Goal: Task Accomplishment & Management: Complete application form

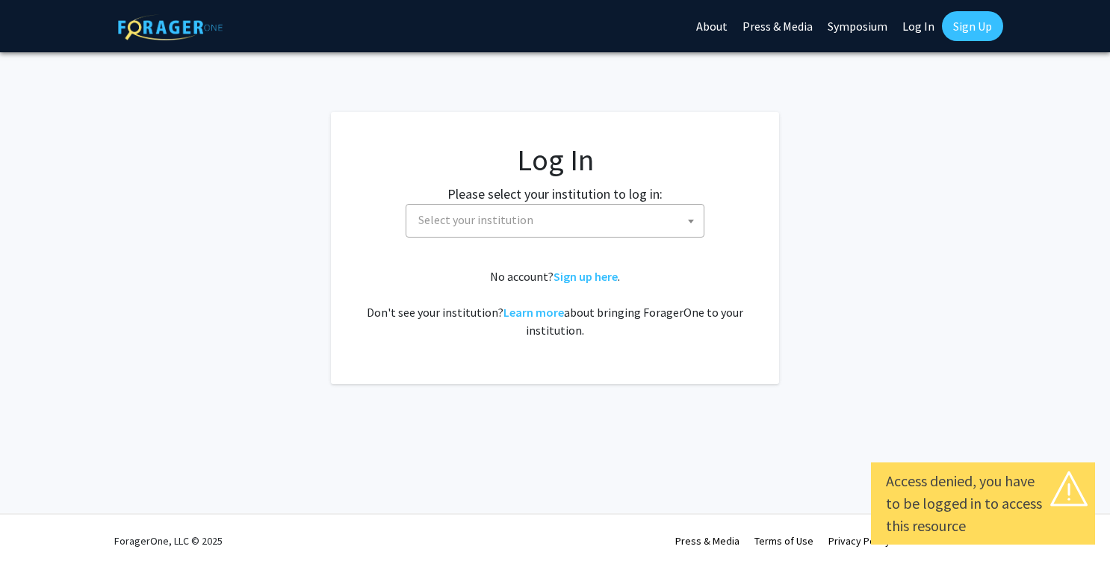
select select
click at [532, 222] on span "Select your institution" at bounding box center [557, 220] width 291 height 31
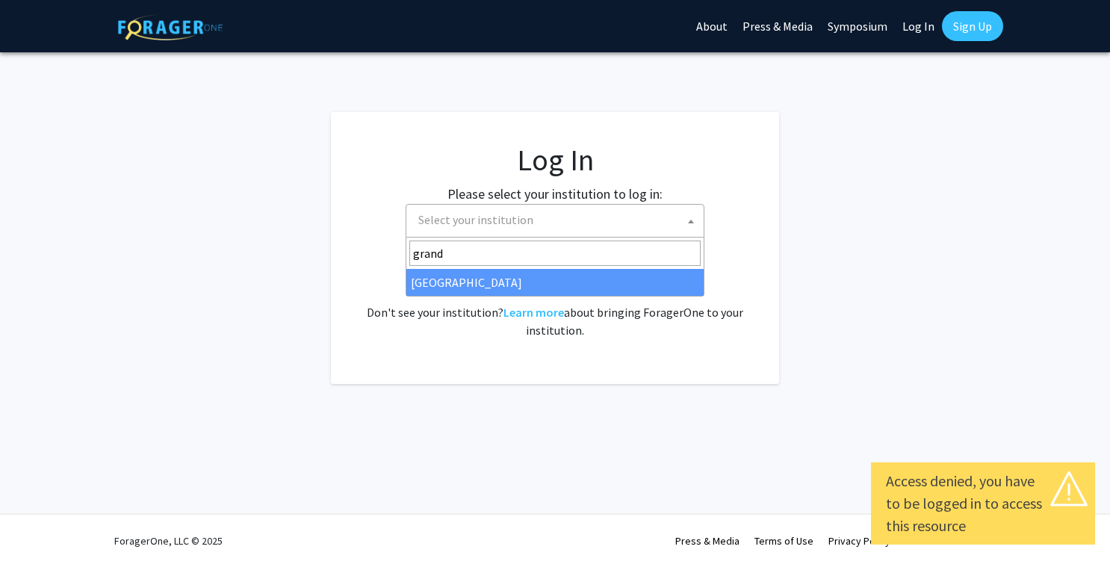
type input "grand"
select select "23"
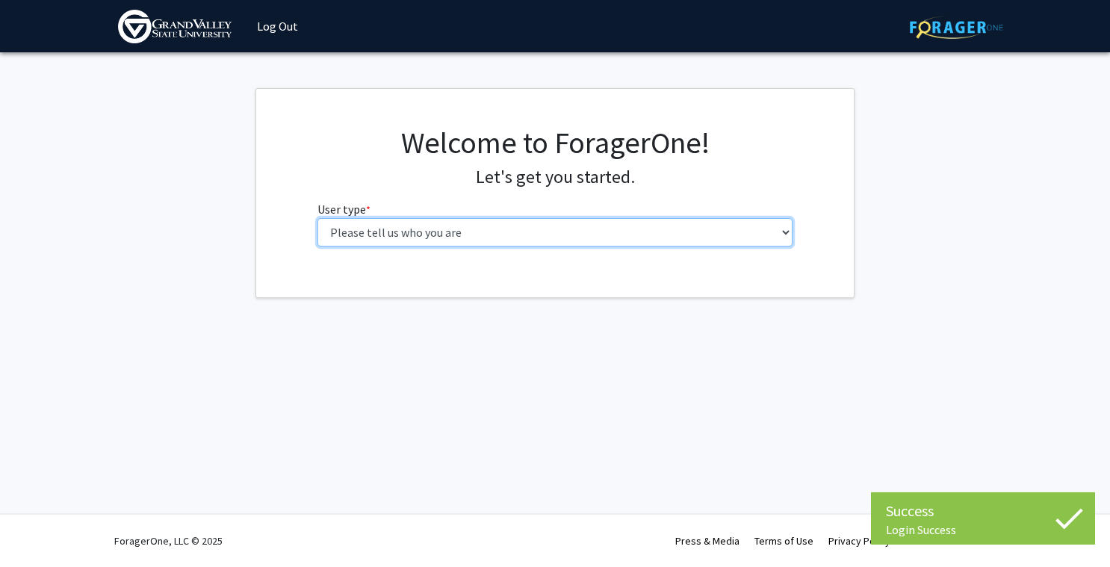
click at [541, 235] on select "Please tell us who you are Undergraduate Student Master's Student Doctoral Cand…" at bounding box center [555, 232] width 476 height 28
select select "1: undergrad"
click at [317, 218] on select "Please tell us who you are Undergraduate Student Master's Student Doctoral Cand…" at bounding box center [555, 232] width 476 height 28
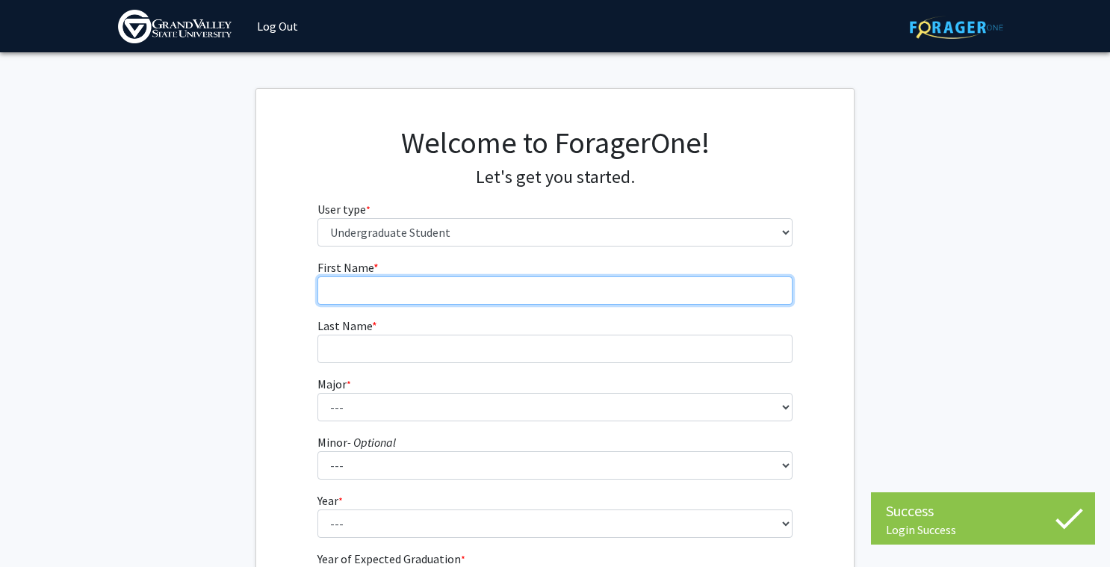
click at [644, 298] on input "First Name * required" at bounding box center [555, 290] width 476 height 28
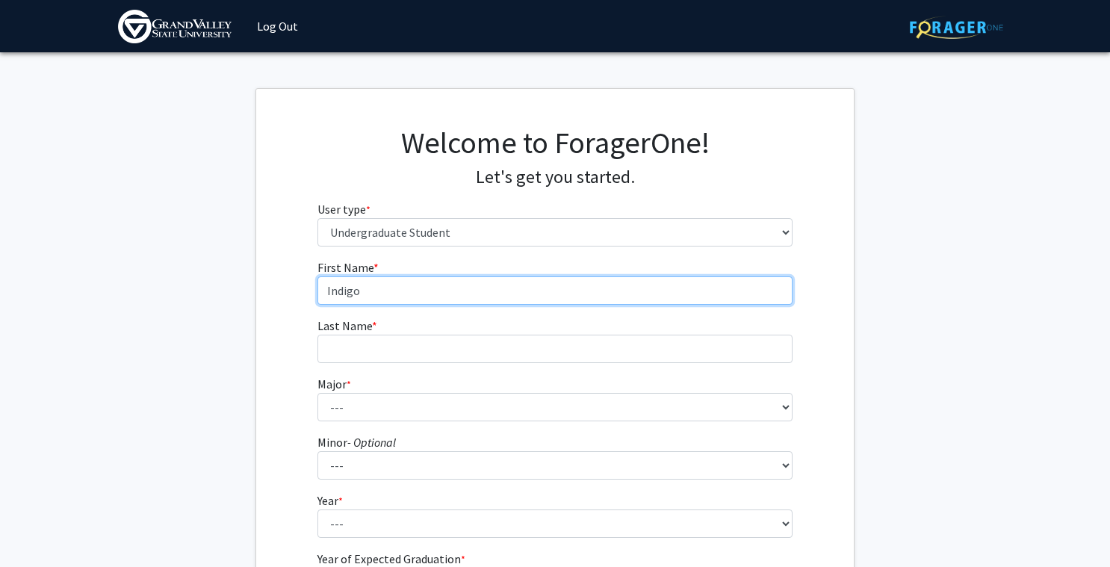
type input "Indigo"
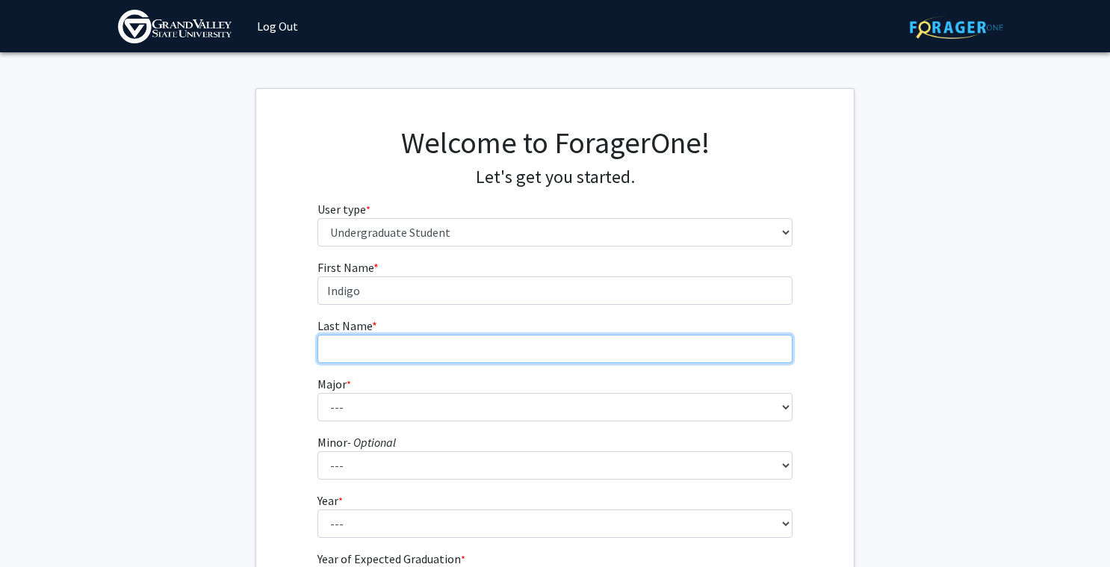
click at [605, 345] on input "Last Name * required" at bounding box center [555, 349] width 476 height 28
type input "[PERSON_NAME]"
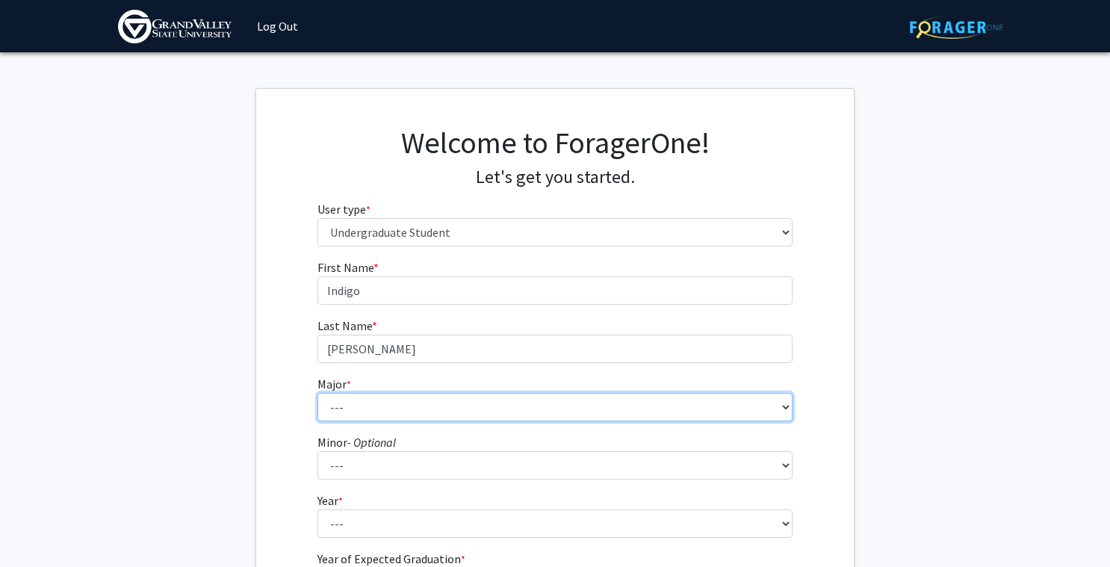
click at [560, 416] on select "--- Advertising and Public Relations Allied Health Science Anthropology Applied…" at bounding box center [555, 407] width 476 height 28
select select "102: 1977"
click at [317, 393] on select "--- Advertising and Public Relations Allied Health Science Anthropology Applied…" at bounding box center [555, 407] width 476 height 28
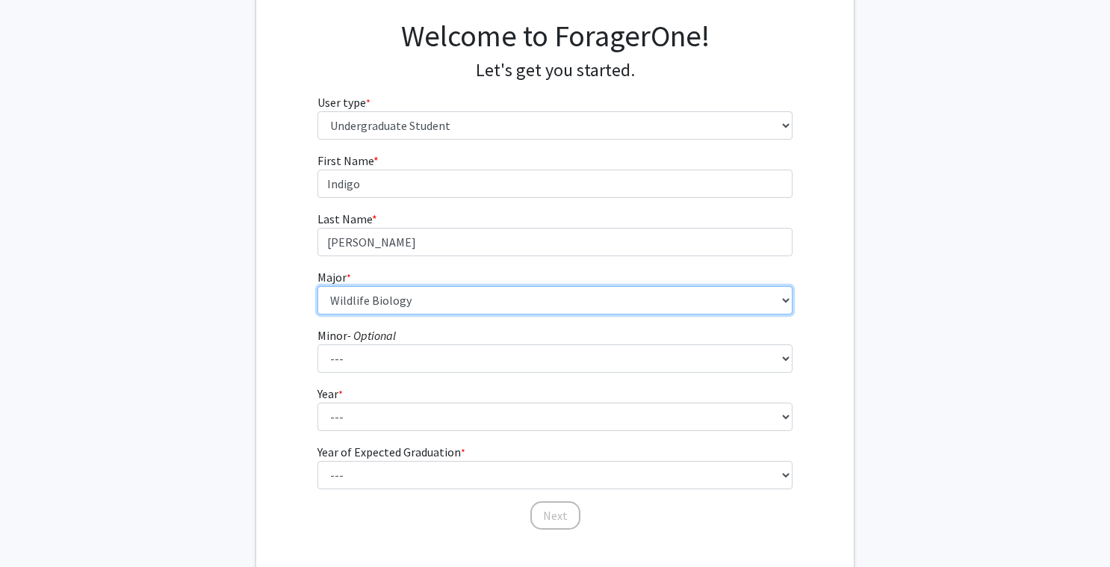
scroll to position [125, 0]
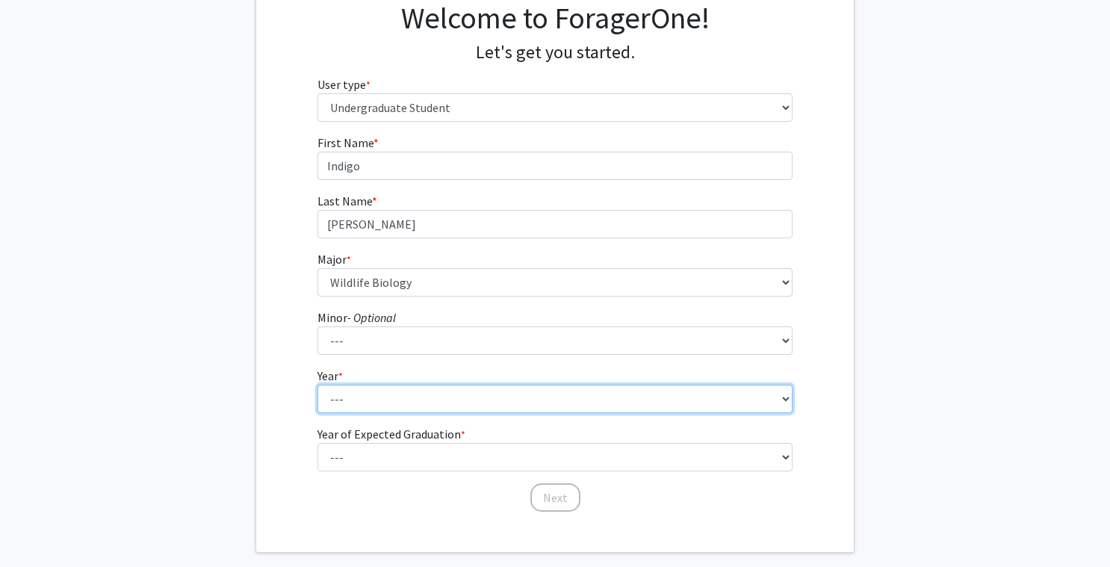
click at [488, 405] on select "--- First-year Sophomore Junior Senior Postbaccalaureate Certificate" at bounding box center [555, 399] width 476 height 28
select select "1: first-year"
click at [317, 385] on select "--- First-year Sophomore Junior Senior Postbaccalaureate Certificate" at bounding box center [555, 399] width 476 height 28
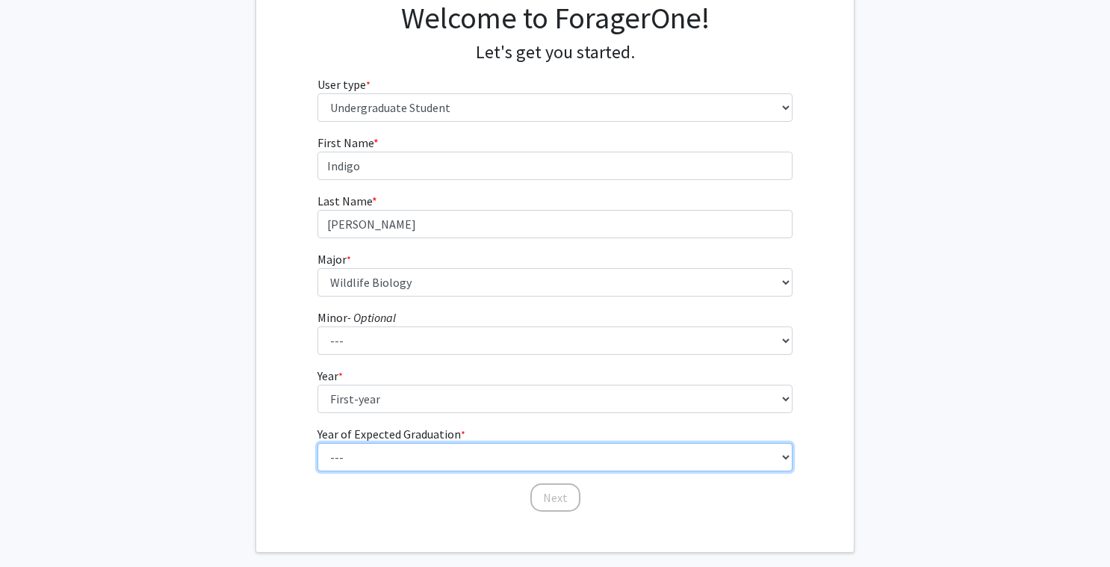
click at [460, 460] on select "--- 2025 2026 2027 2028 2029 2030 2031 2032 2033 2034" at bounding box center [555, 457] width 476 height 28
select select "5: 2029"
click at [317, 443] on select "--- 2025 2026 2027 2028 2029 2030 2031 2032 2033 2034" at bounding box center [555, 457] width 476 height 28
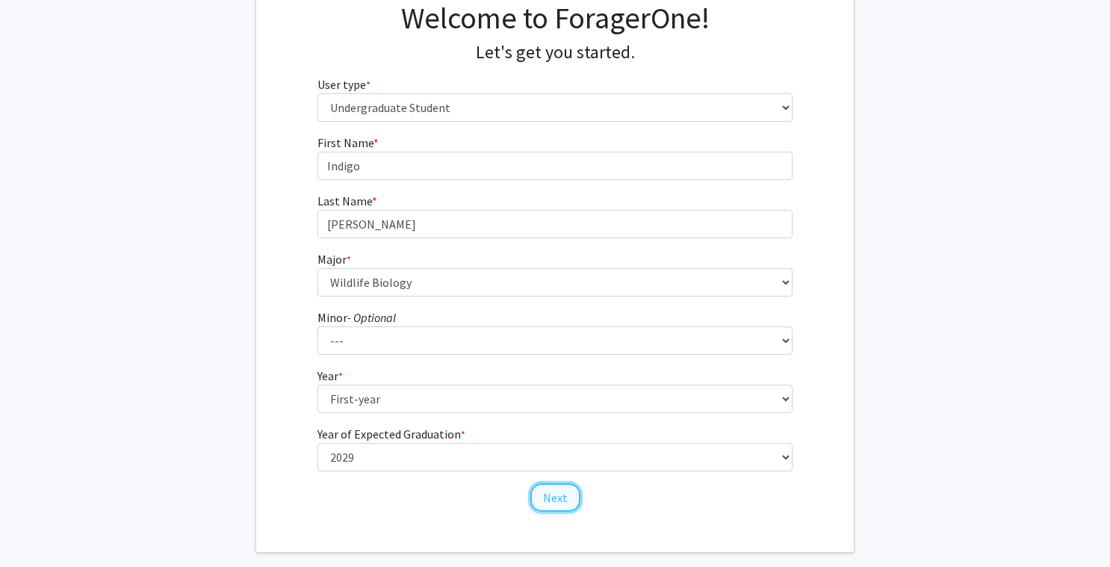
click at [544, 502] on button "Next" at bounding box center [555, 497] width 50 height 28
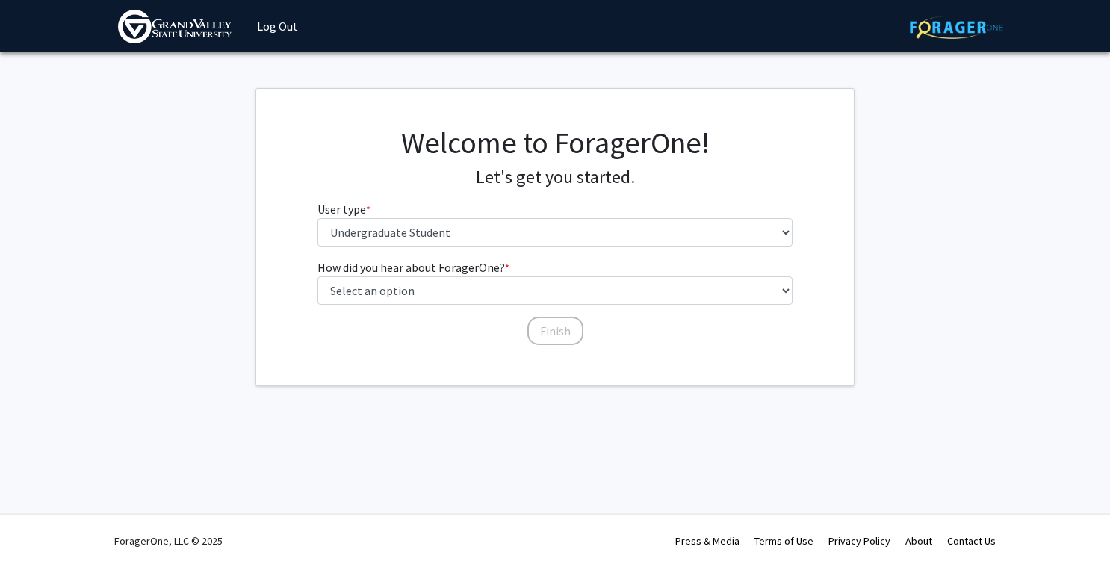
scroll to position [0, 0]
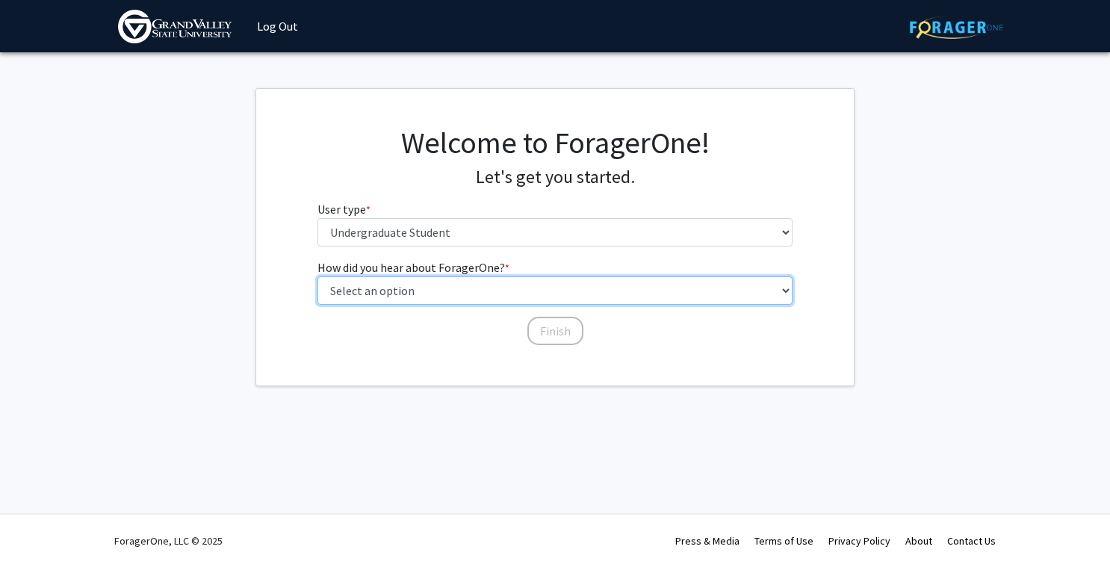
click at [488, 281] on select "Select an option Peer/student recommendation Faculty/staff recommendation Unive…" at bounding box center [555, 290] width 476 height 28
select select "4: university_email"
click at [317, 276] on select "Select an option Peer/student recommendation Faculty/staff recommendation Unive…" at bounding box center [555, 290] width 476 height 28
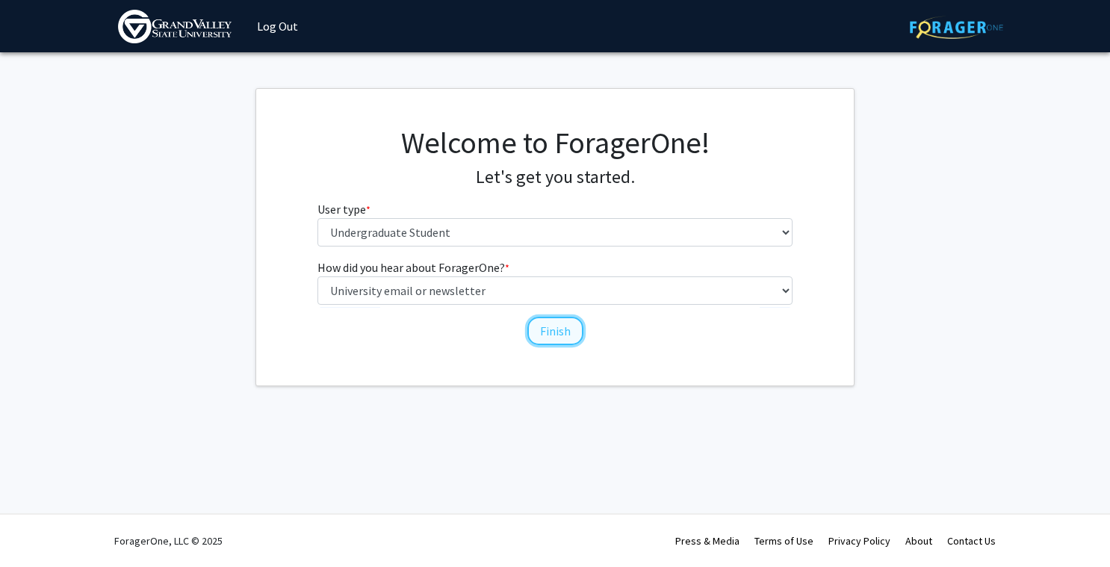
click at [547, 333] on button "Finish" at bounding box center [555, 331] width 56 height 28
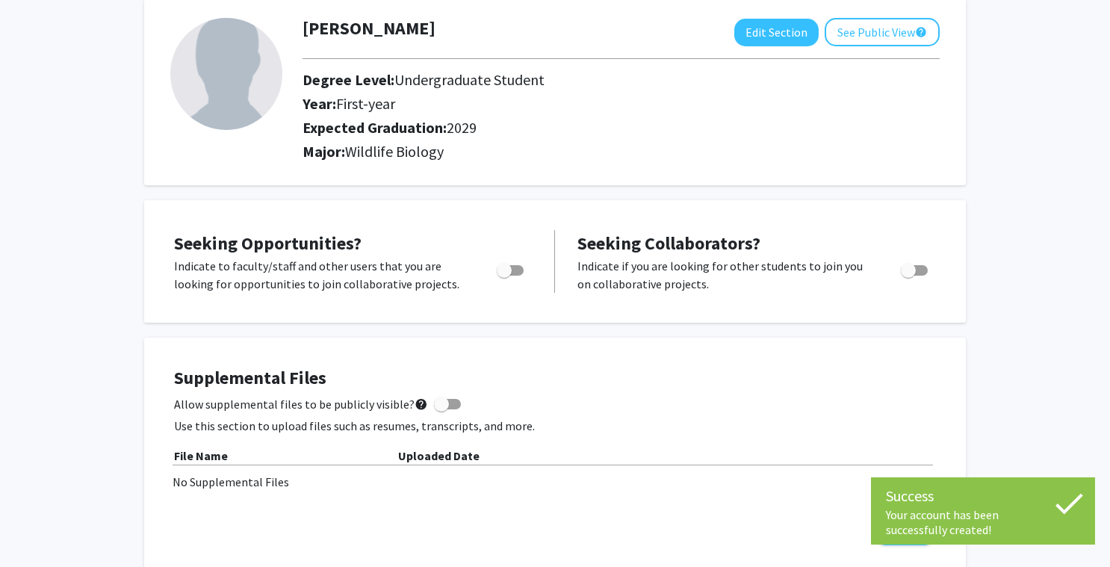
scroll to position [84, 0]
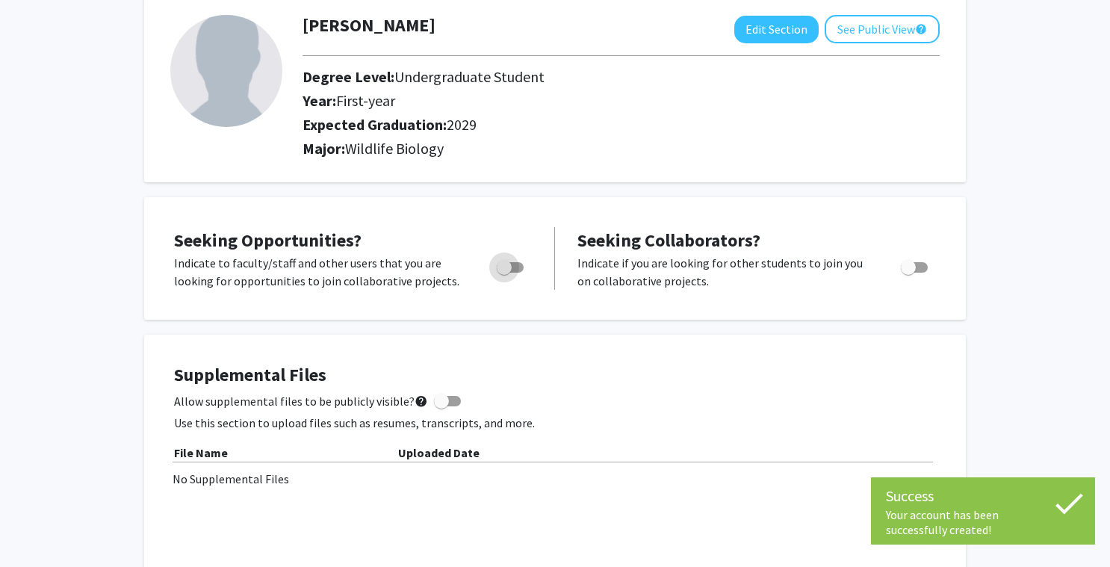
click at [519, 264] on span "Toggle" at bounding box center [510, 267] width 27 height 10
click at [504, 273] on input "Are you actively seeking opportunities?" at bounding box center [503, 273] width 1 height 1
checkbox input "true"
click at [906, 267] on span "Toggle" at bounding box center [908, 267] width 15 height 15
click at [907, 273] on input "Would you like to receive other student requests to work with you?" at bounding box center [907, 273] width 1 height 1
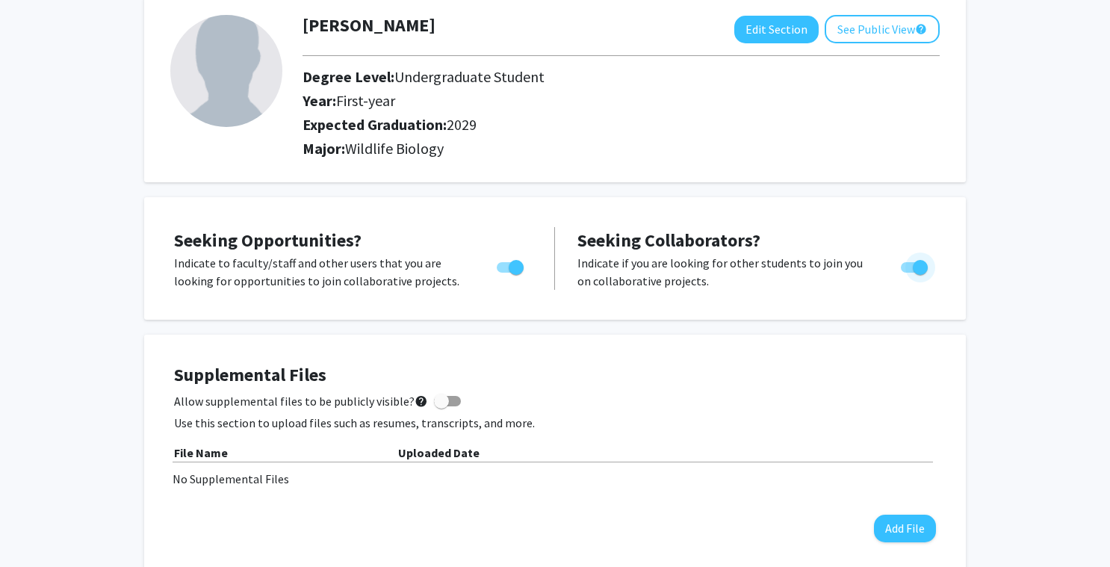
click at [909, 267] on span "Toggle" at bounding box center [914, 267] width 27 height 10
click at [908, 273] on input "Would you like to receive other student requests to work with you?" at bounding box center [907, 273] width 1 height 1
checkbox input "false"
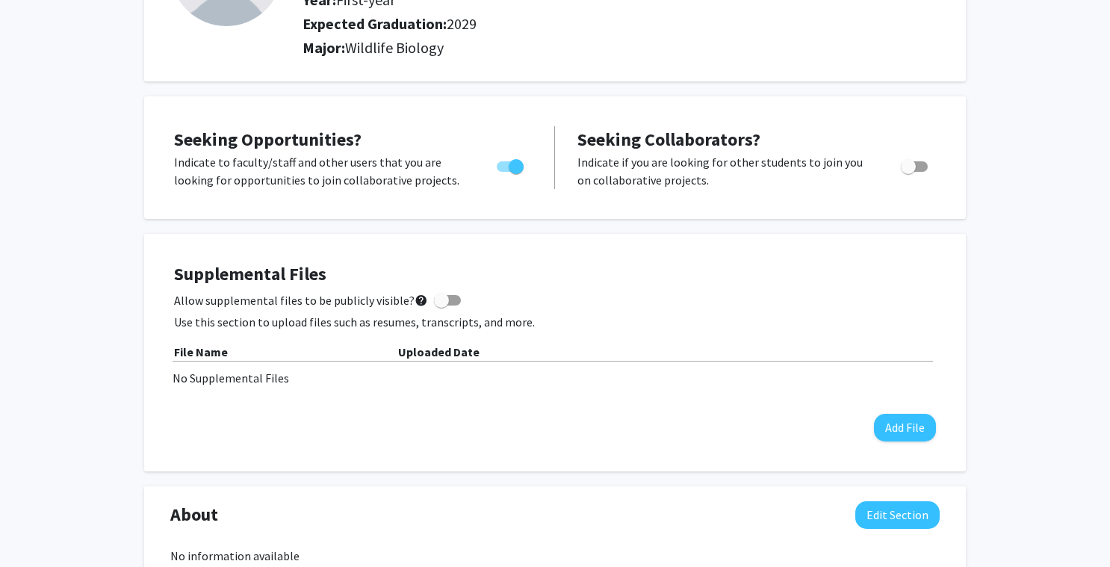
scroll to position [0, 0]
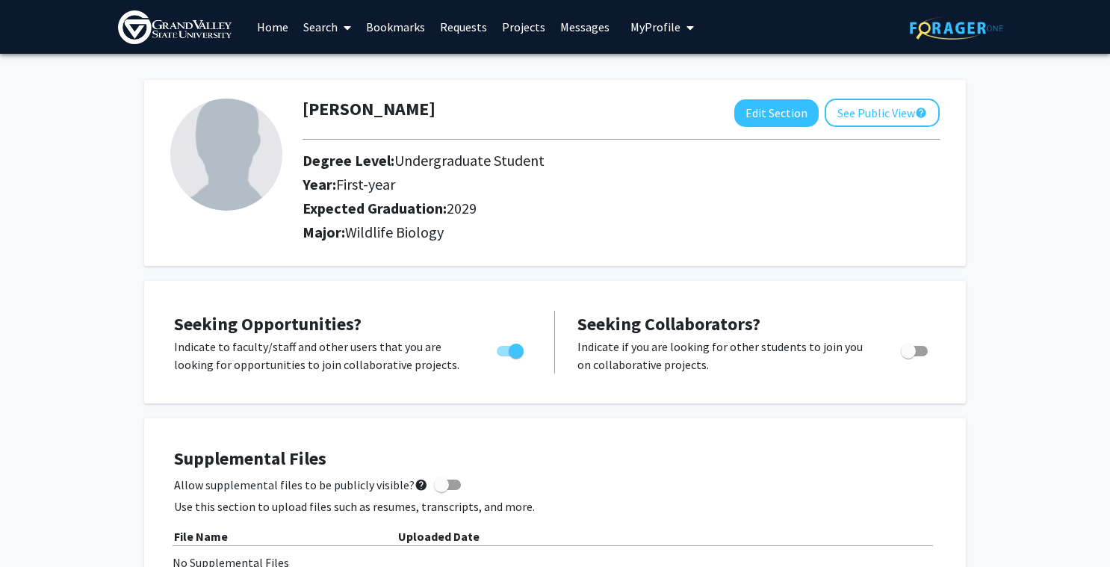
click at [274, 22] on link "Home" at bounding box center [272, 27] width 46 height 52
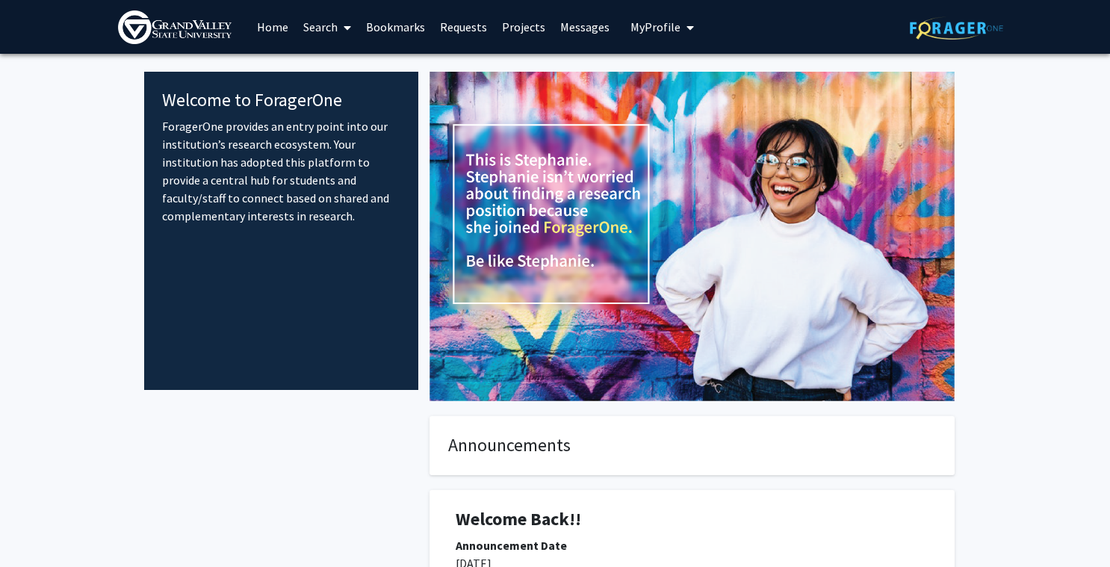
click at [341, 25] on span at bounding box center [344, 27] width 13 height 52
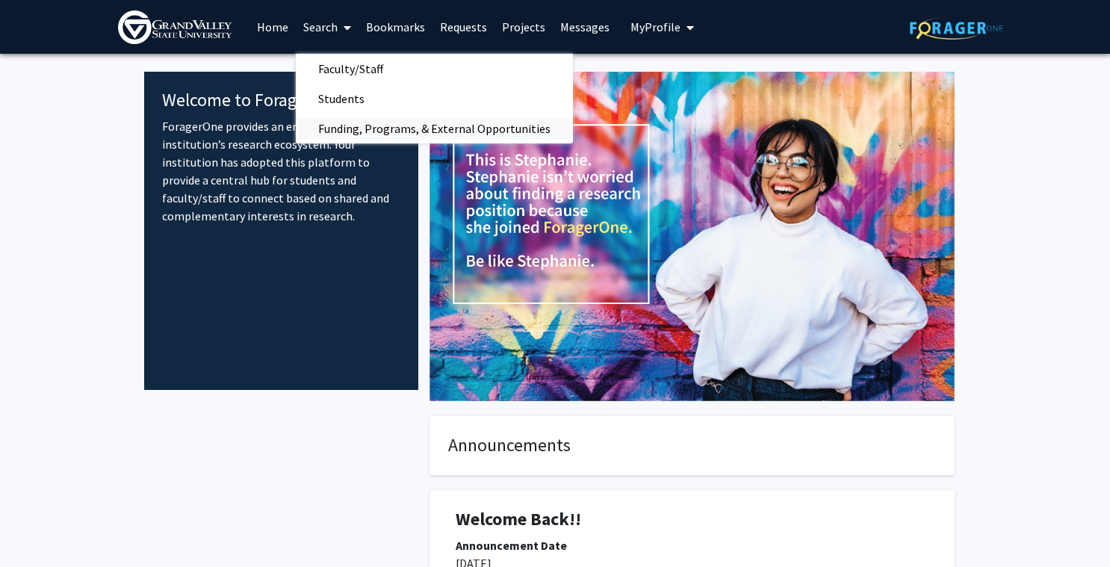
click at [334, 120] on span "Funding, Programs, & External Opportunities" at bounding box center [434, 129] width 277 height 30
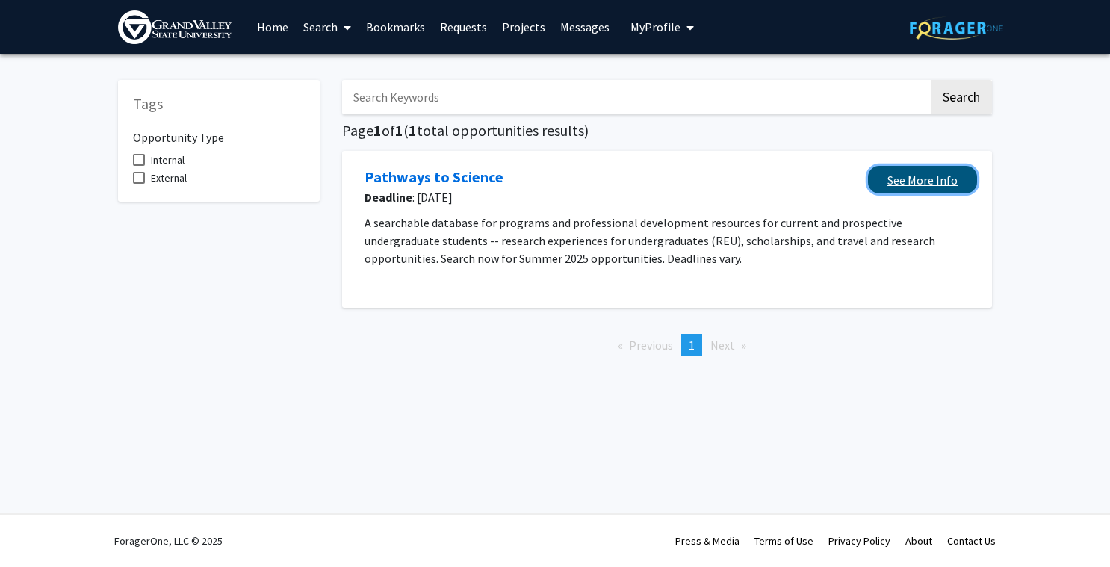
click at [876, 184] on link "See More Info" at bounding box center [922, 180] width 109 height 28
click at [447, 25] on link "Requests" at bounding box center [463, 27] width 62 height 52
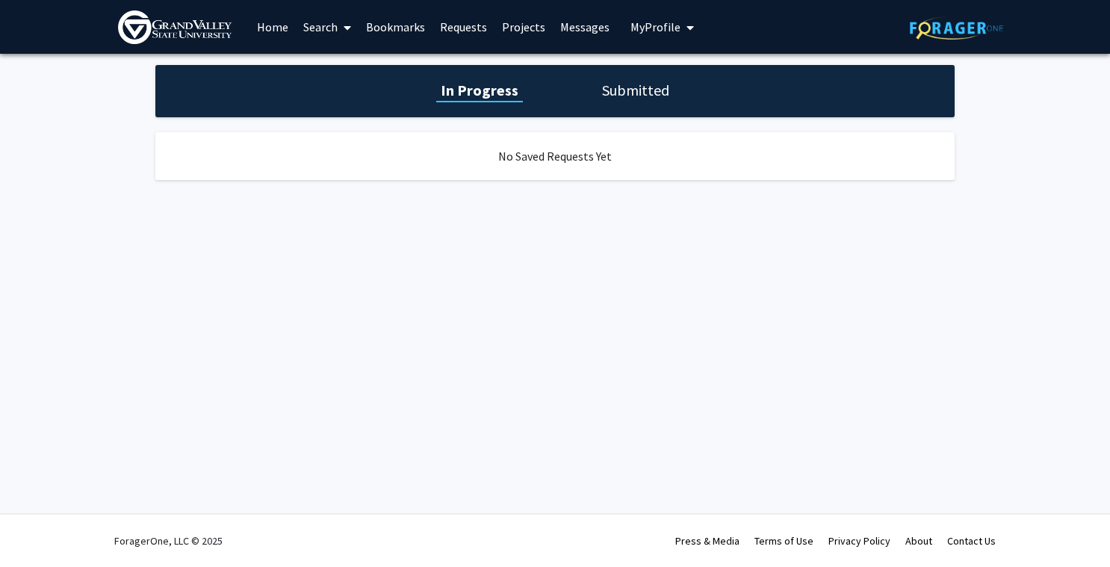
click at [520, 29] on link "Projects" at bounding box center [523, 27] width 58 height 52
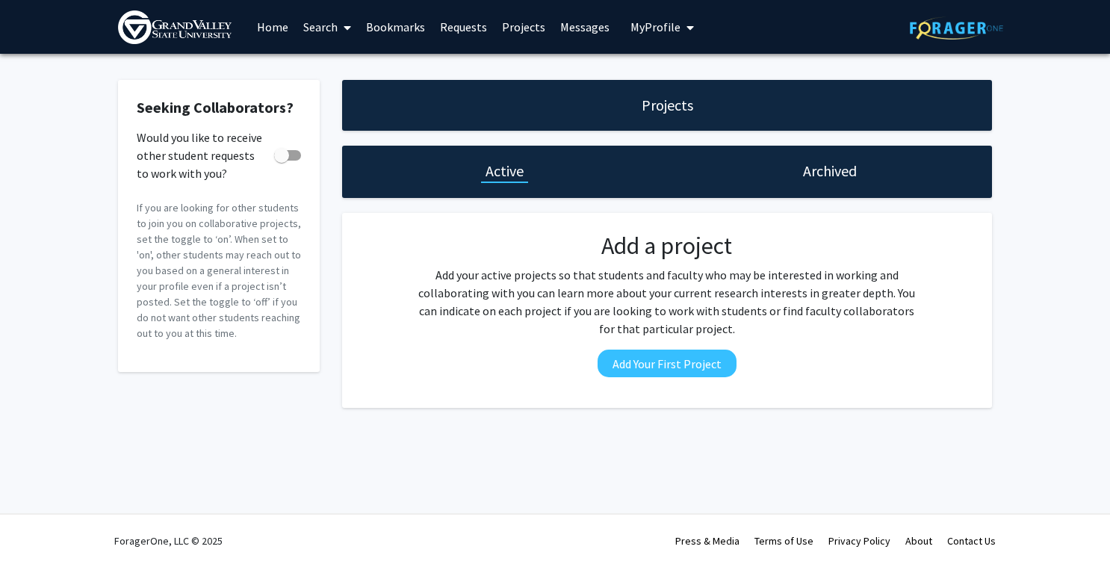
click at [559, 47] on link "Messages" at bounding box center [585, 27] width 64 height 52
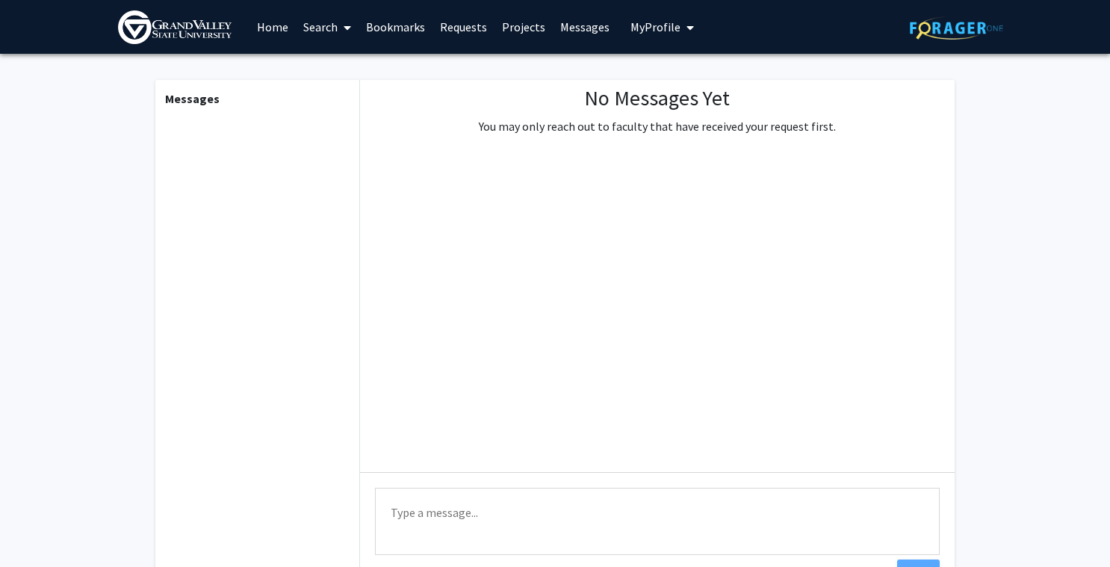
click at [626, 43] on button "My Profile" at bounding box center [662, 27] width 72 height 54
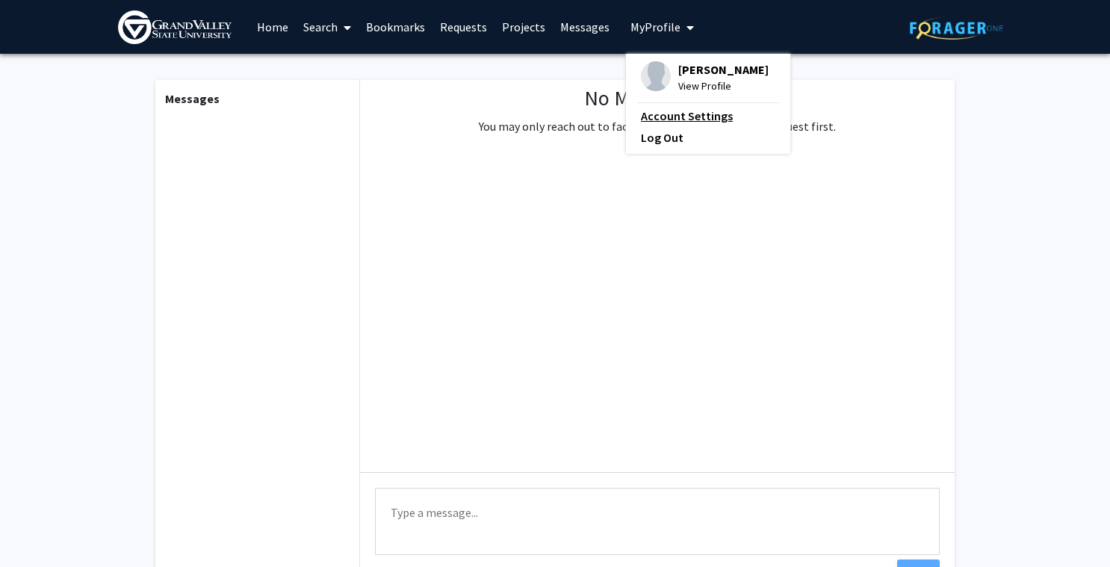
click at [641, 114] on link "Account Settings" at bounding box center [708, 116] width 134 height 18
